Goal: Task Accomplishment & Management: Manage account settings

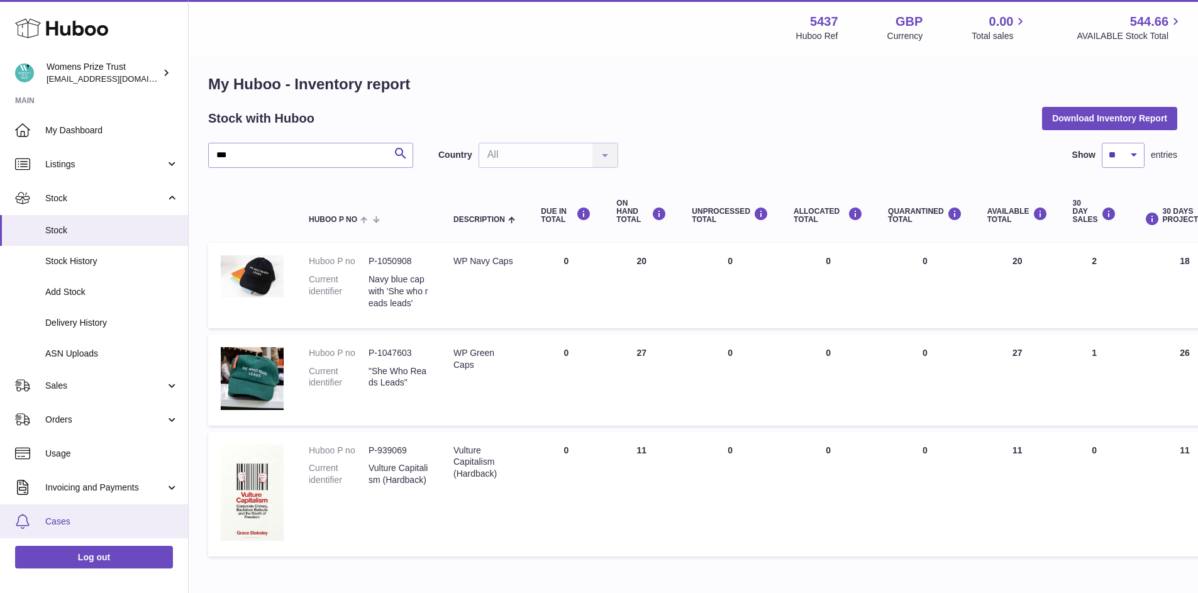
click at [57, 523] on span "Cases" at bounding box center [111, 522] width 133 height 12
click at [57, 524] on span "Cases" at bounding box center [111, 519] width 133 height 12
click at [57, 524] on span "Cases" at bounding box center [111, 521] width 133 height 12
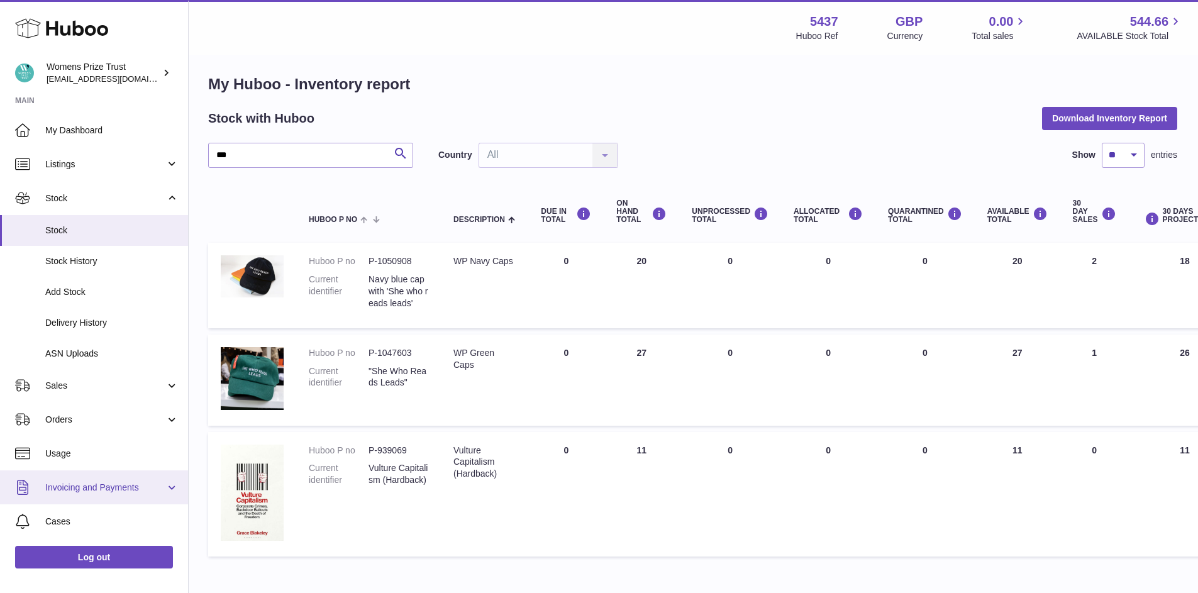
scroll to position [8, 0]
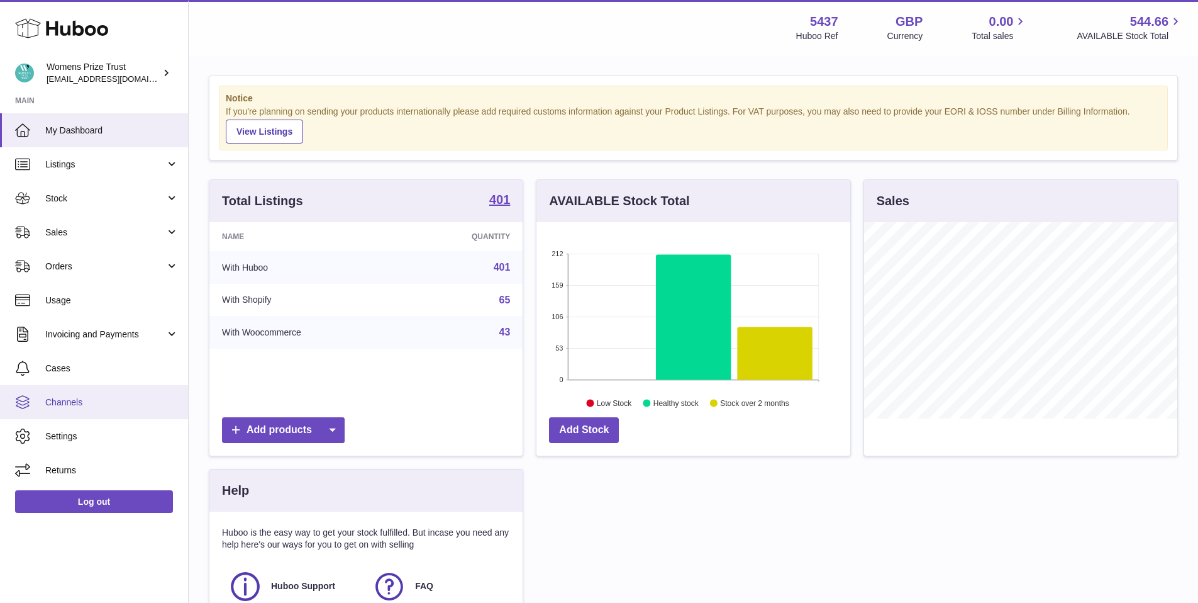
scroll to position [14, 0]
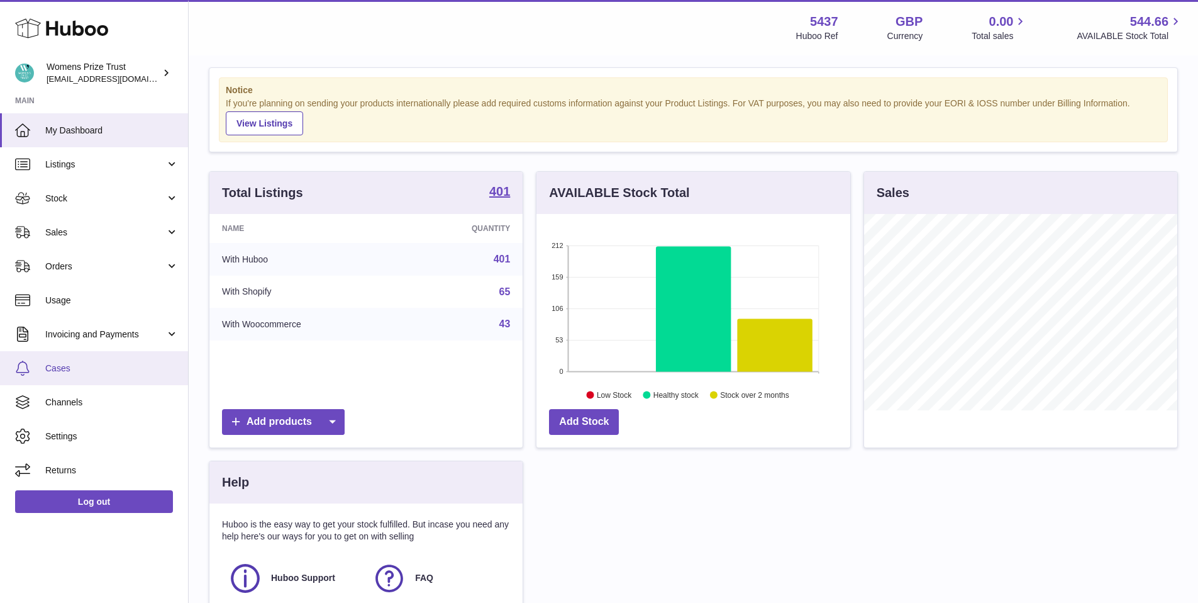
click at [70, 370] on span "Cases" at bounding box center [111, 368] width 133 height 12
click at [69, 370] on span "Cases" at bounding box center [111, 368] width 133 height 12
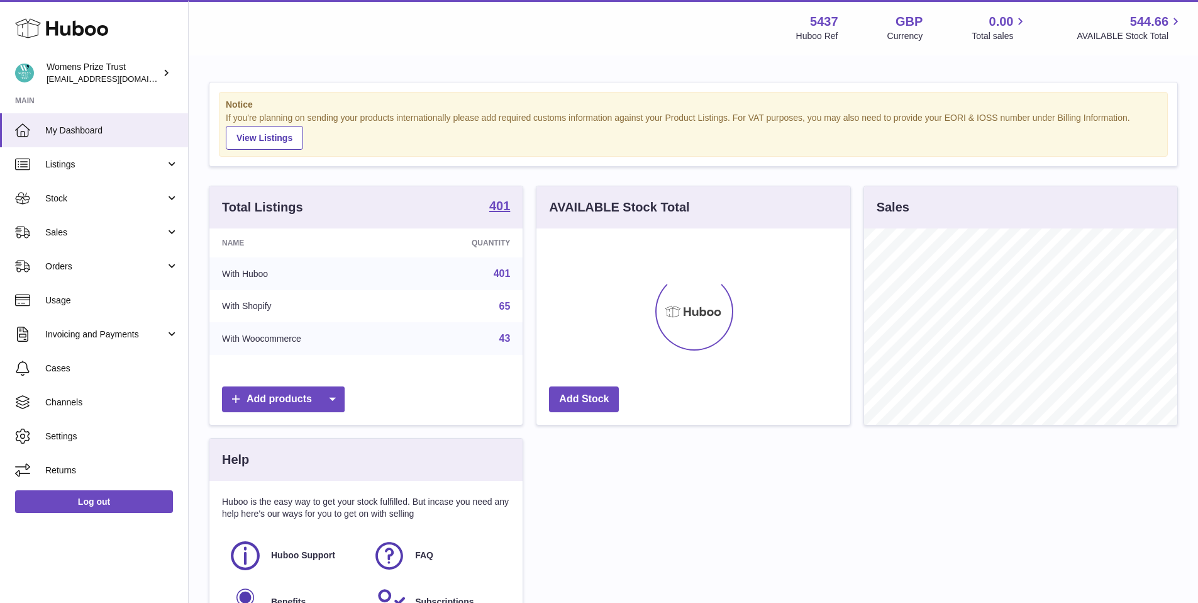
scroll to position [196, 314]
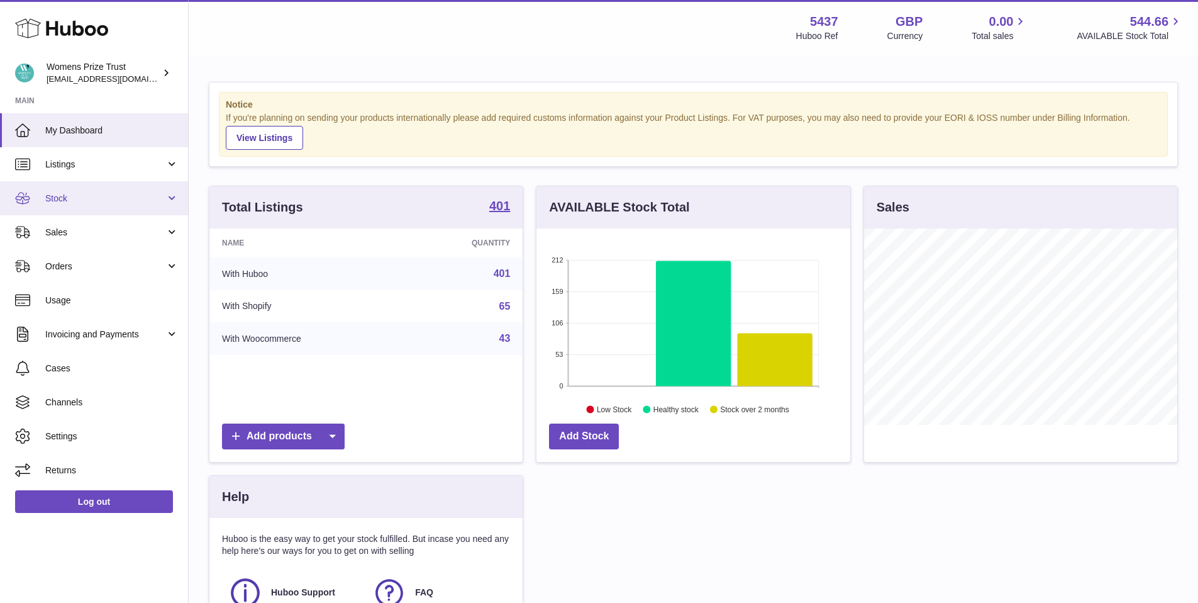
click at [105, 202] on span "Stock" at bounding box center [105, 198] width 120 height 12
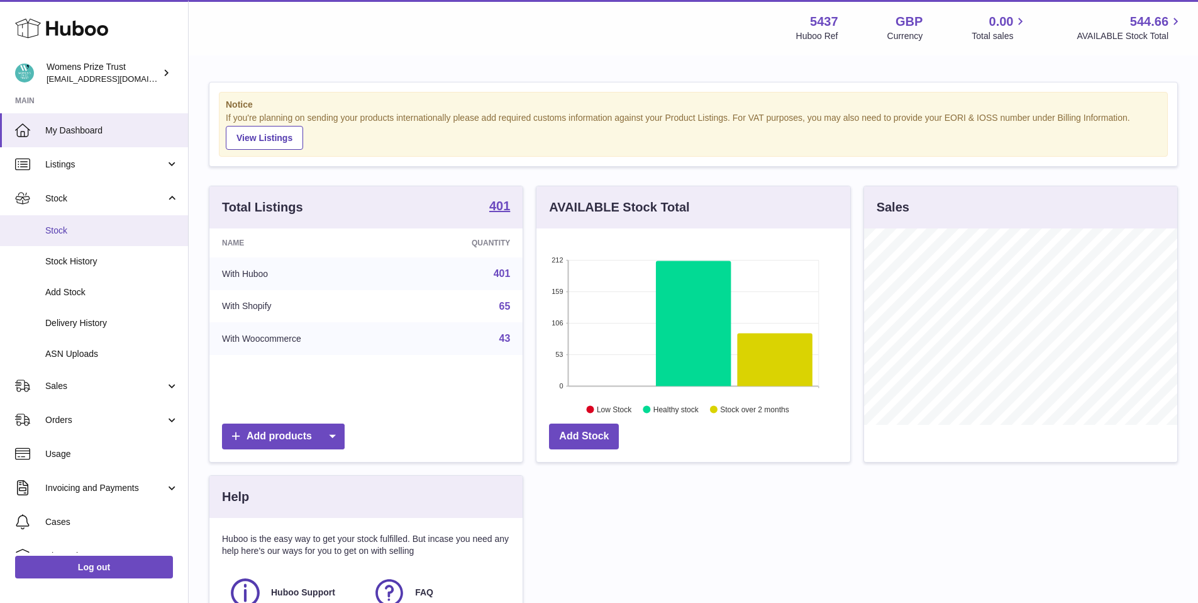
click at [114, 243] on link "Stock" at bounding box center [94, 230] width 188 height 31
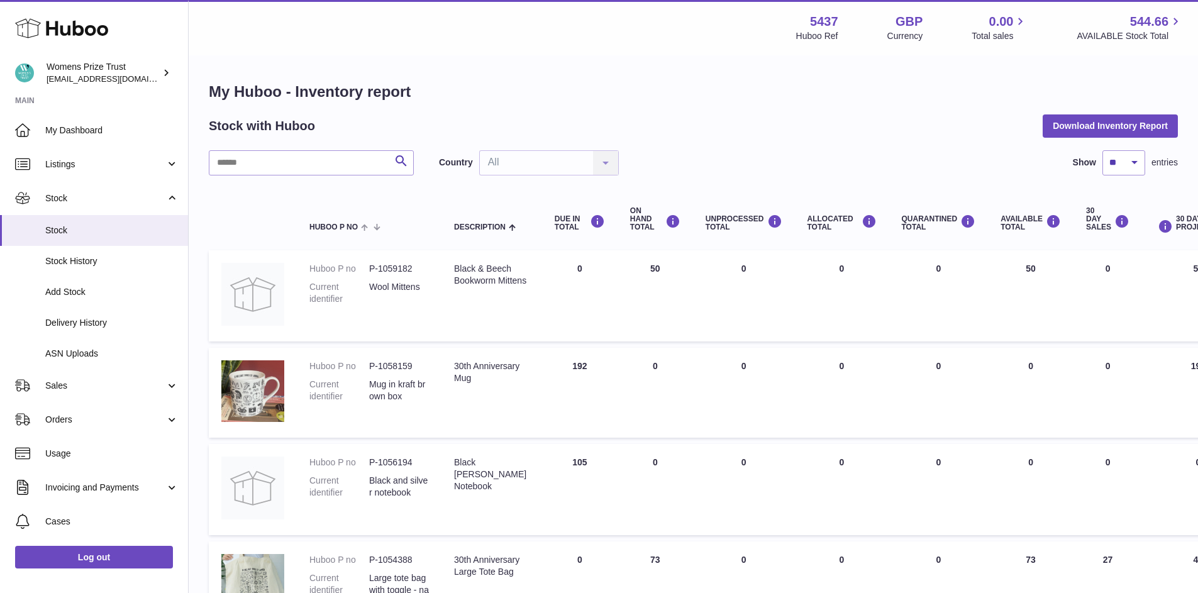
drag, startPoint x: 635, startPoint y: 463, endPoint x: 647, endPoint y: 465, distance: 12.7
click at [647, 465] on td "ON HAND Total 0" at bounding box center [655, 489] width 75 height 91
click at [677, 459] on td "ON HAND Total 0" at bounding box center [655, 489] width 75 height 91
